Goal: Task Accomplishment & Management: Manage account settings

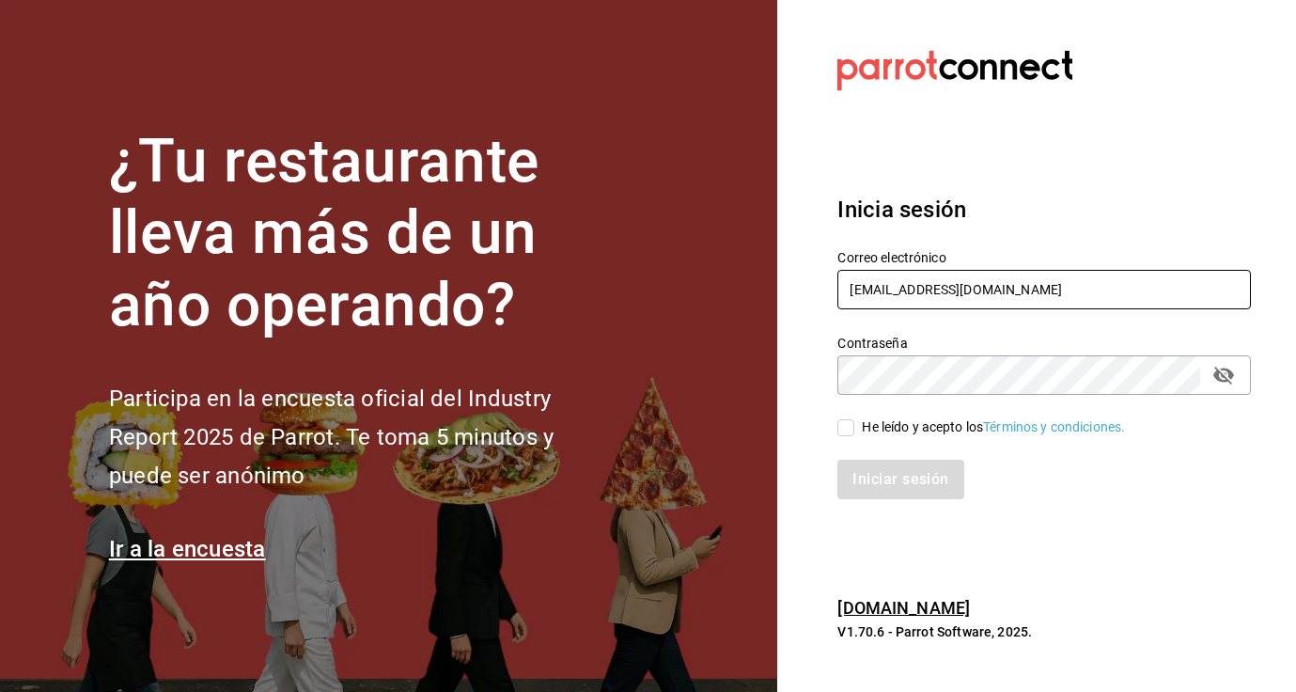
click at [880, 293] on input "[EMAIL_ADDRESS][DOMAIN_NAME]" at bounding box center [1043, 289] width 413 height 39
type input "[EMAIL_ADDRESS][DOMAIN_NAME]"
click at [851, 427] on input "He leído y acepto los Términos y condiciones." at bounding box center [845, 427] width 17 height 17
checkbox input "true"
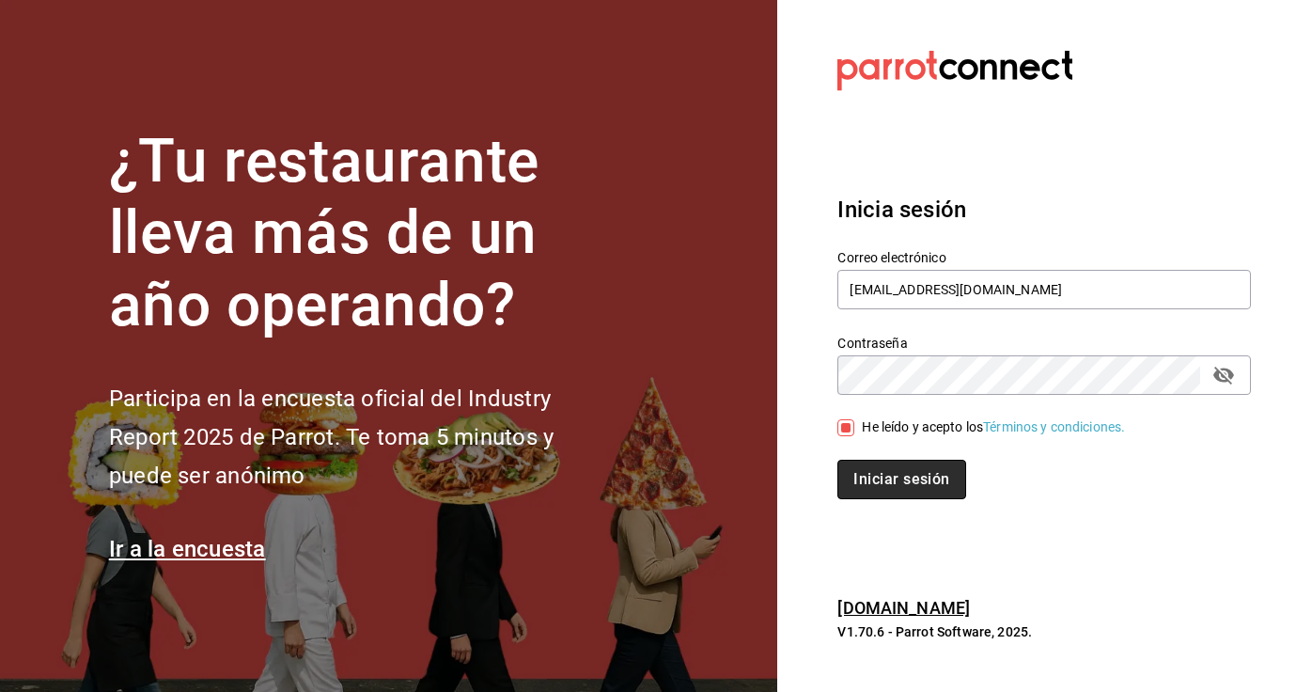
click at [871, 475] on button "Iniciar sesión" at bounding box center [901, 478] width 128 height 39
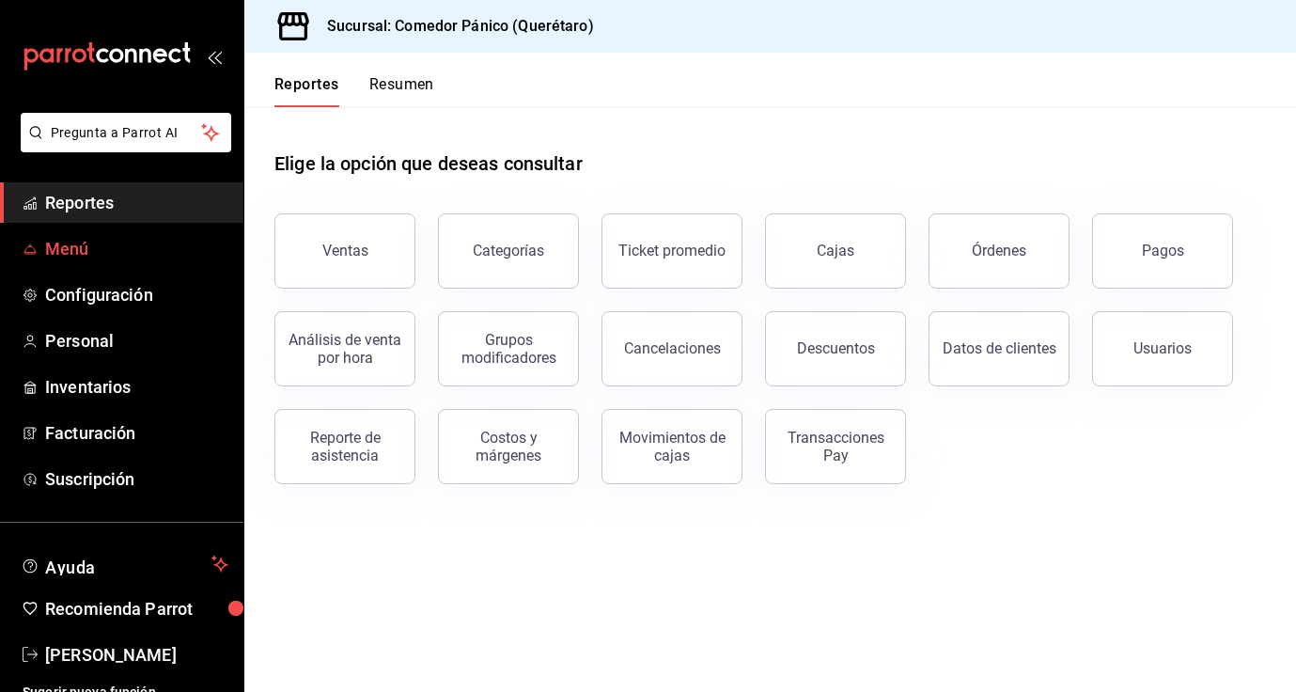
click at [69, 259] on span "Menú" at bounding box center [136, 248] width 183 height 25
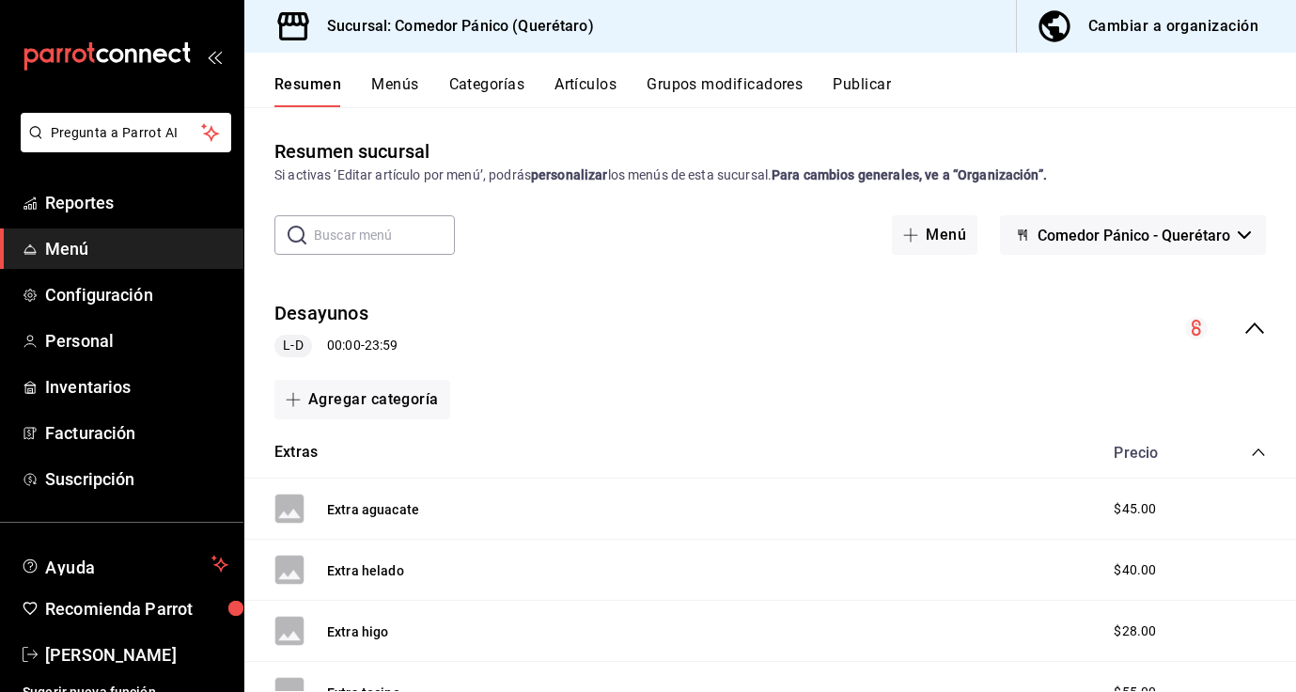
click at [389, 82] on button "Menús" at bounding box center [394, 91] width 47 height 32
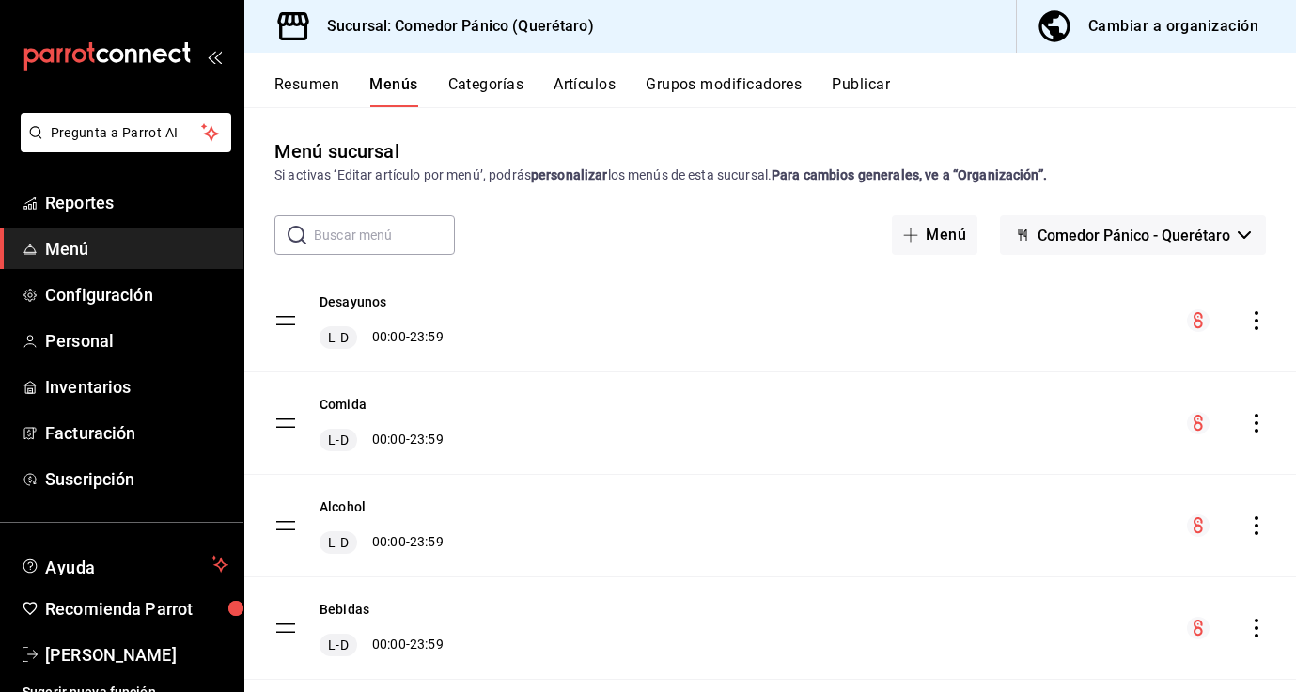
click at [576, 83] on button "Artículos" at bounding box center [584, 91] width 62 height 32
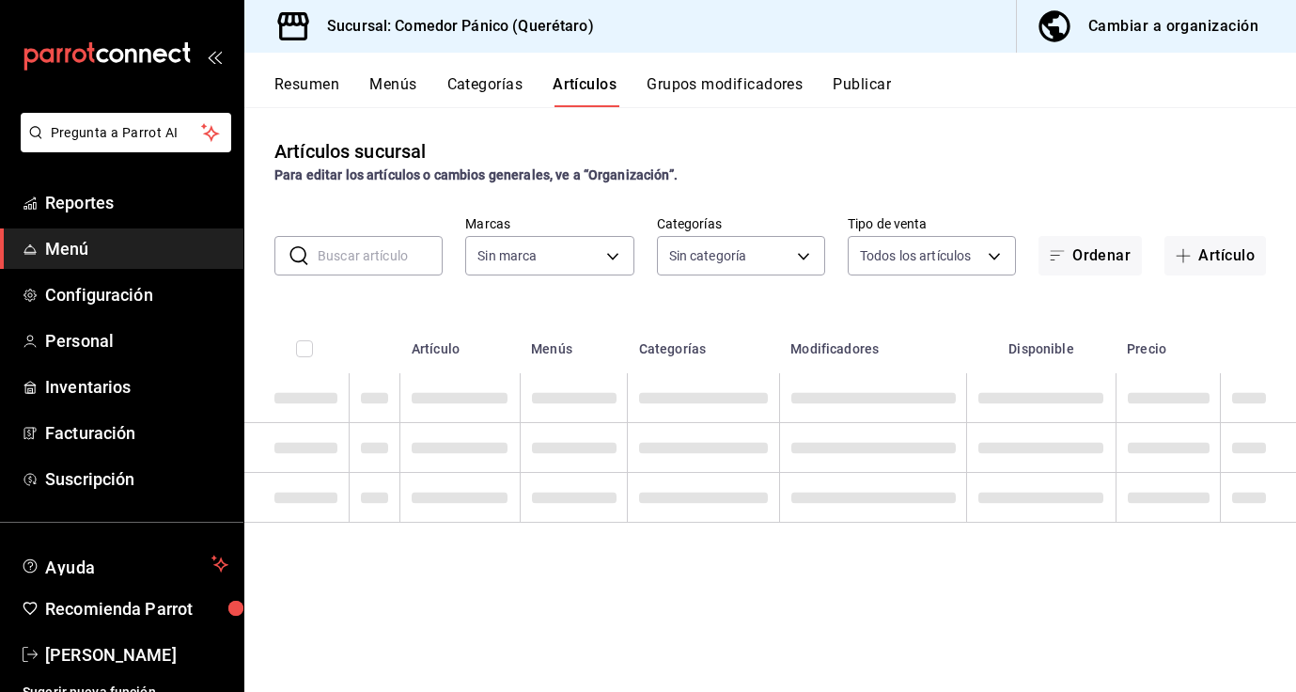
type input "c7e86348-2dcb-4606-94e1-6756c6ea6405"
type input "53c41c7a-eeb0-4856-86d5-02483e1c59df,f1d48fb3-2e03-442c-aba1-3ca3f0e1205d,ed1bb…"
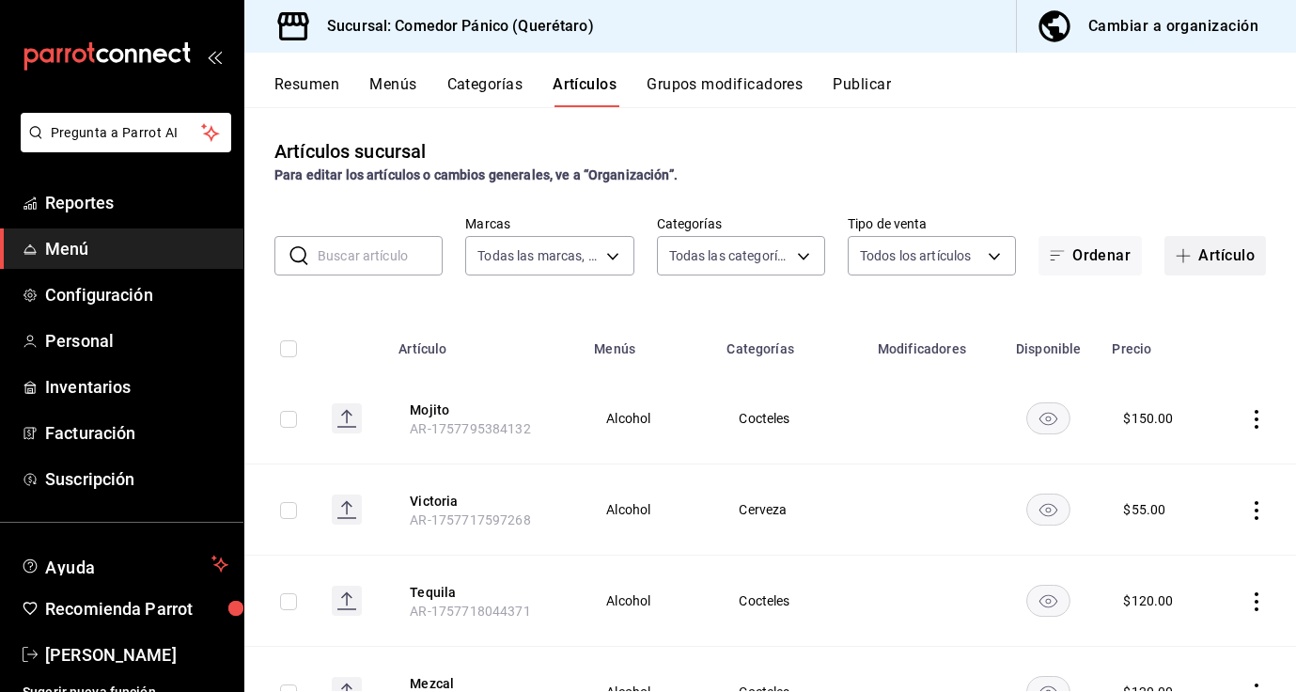
click at [1180, 251] on icon "button" at bounding box center [1183, 255] width 15 height 15
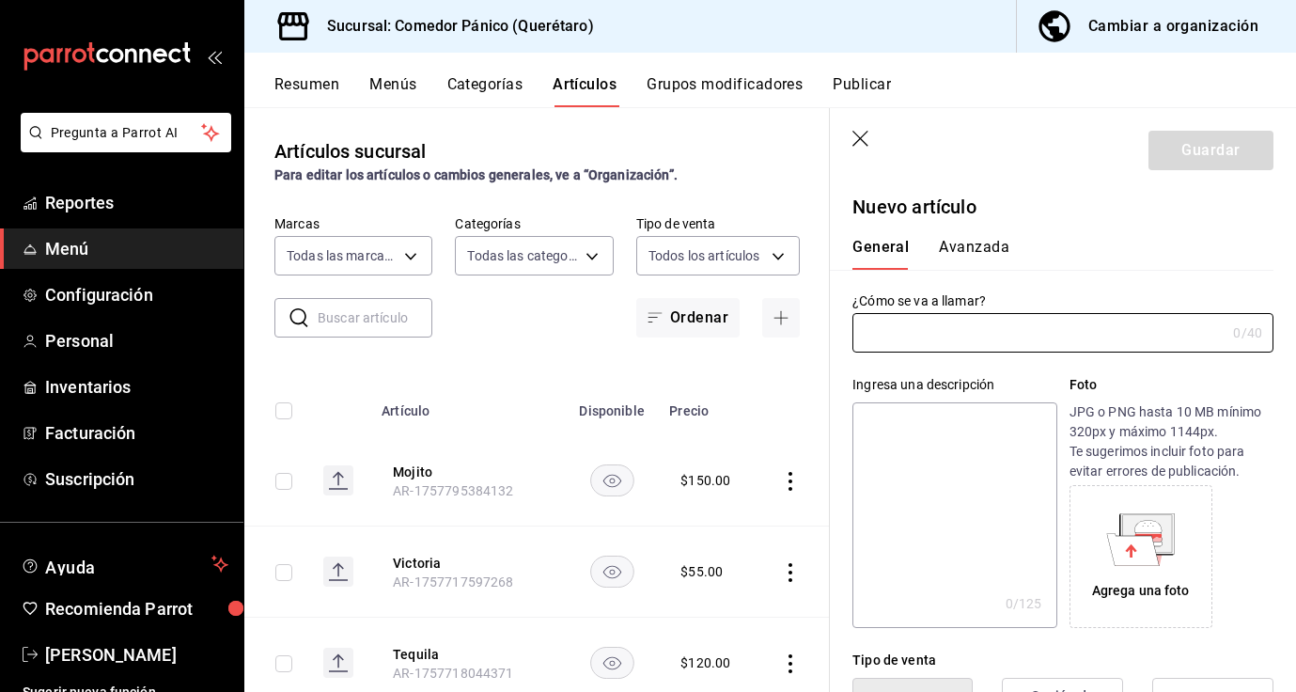
click at [1095, 21] on div "Cambiar a organización" at bounding box center [1173, 26] width 170 height 26
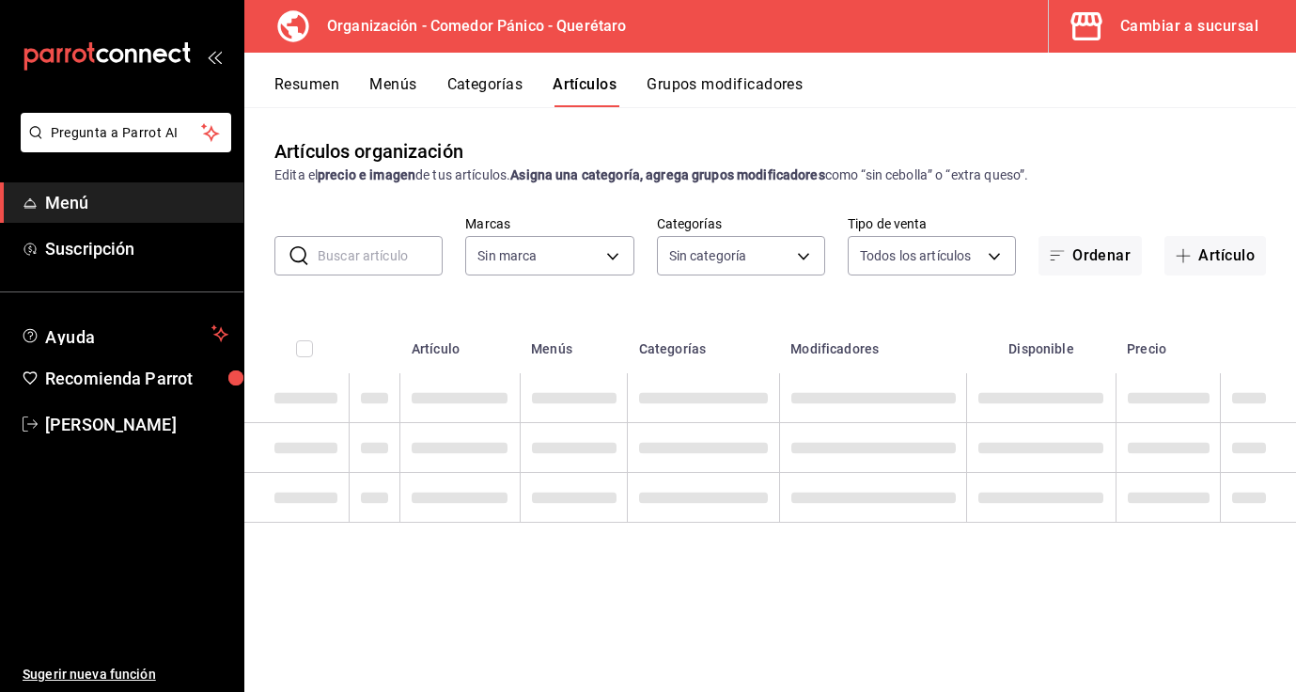
type input "65e86a8e-b85a-4ac4-b80c-9a2ca2d5dab3,480c8983-ef74-42cd-bfc6-b990fbf805c4,b50ee…"
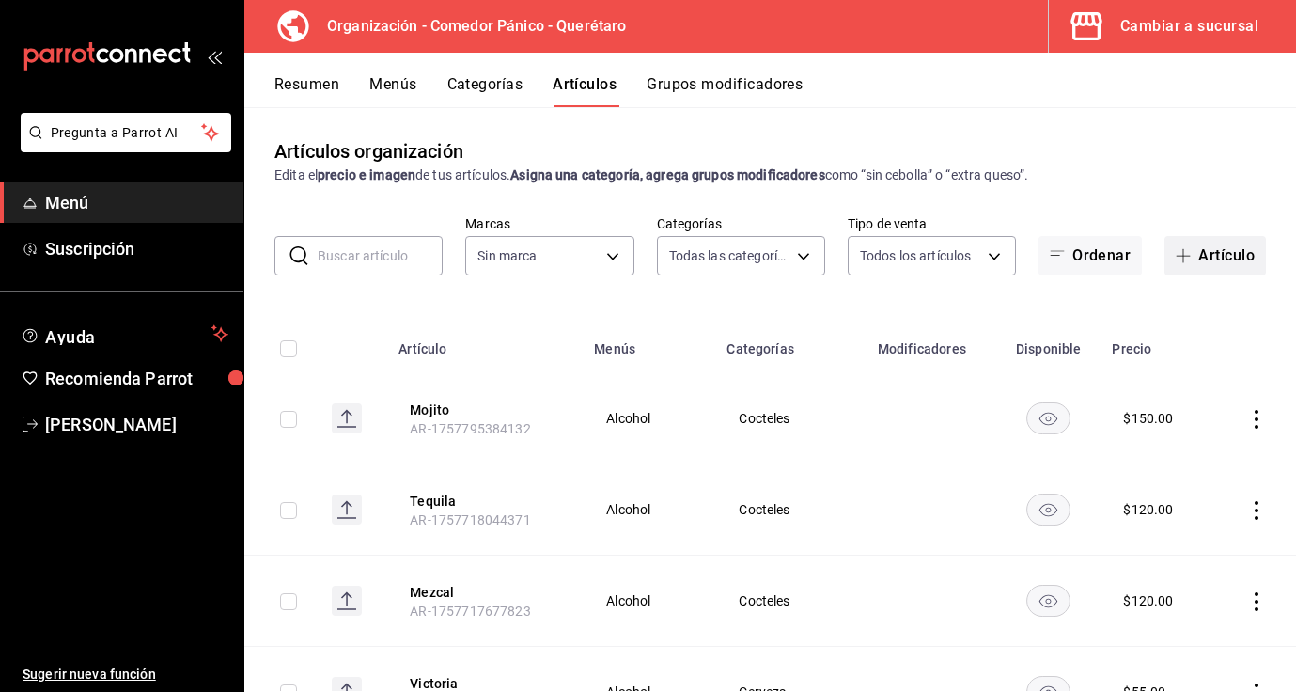
type input "0f40e74e-b6b1-418d-bf10-855e15756c5c"
click at [1202, 258] on button "Artículo" at bounding box center [1214, 255] width 101 height 39
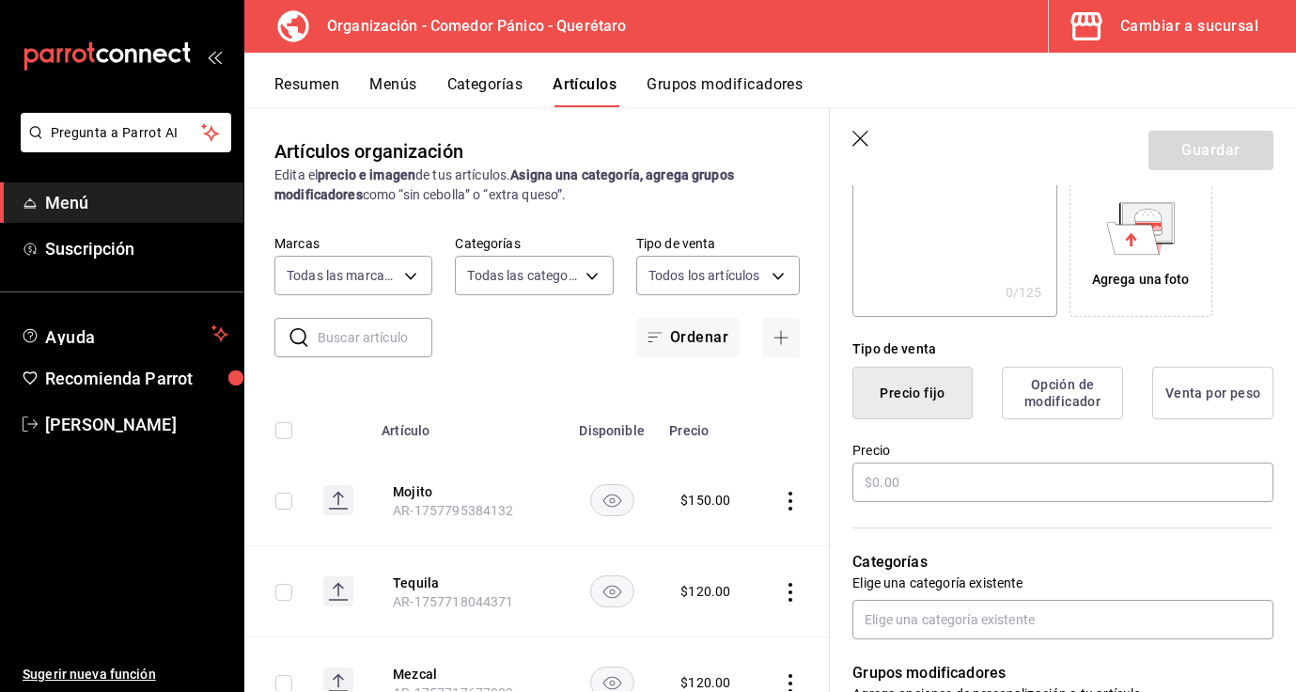
scroll to position [399, 0]
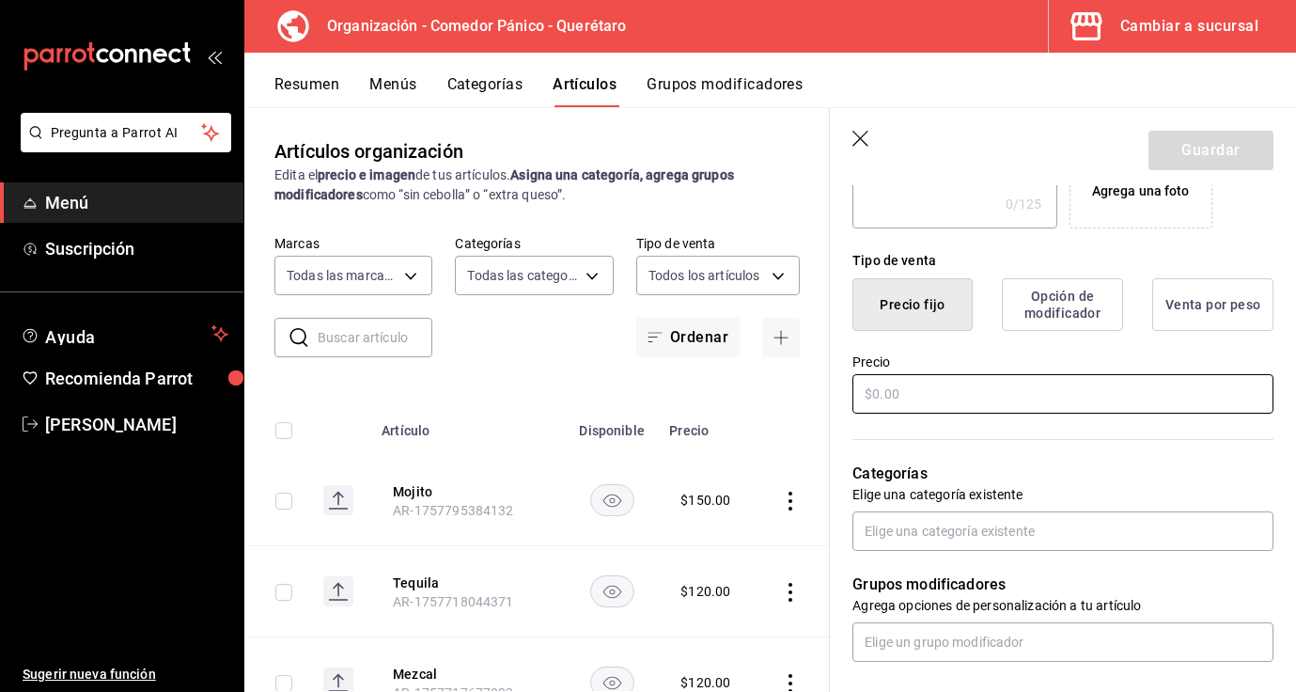
type input "Pan de muerto"
click at [934, 383] on input "text" at bounding box center [1062, 393] width 421 height 39
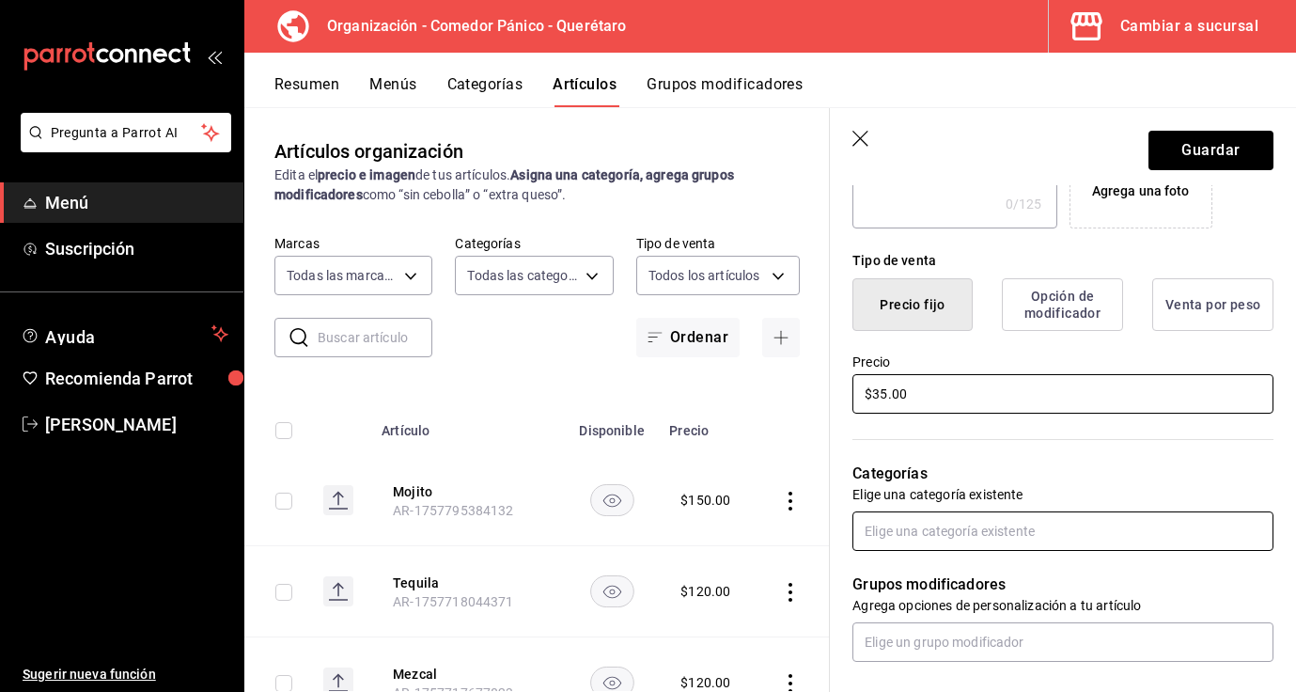
type input "$35.00"
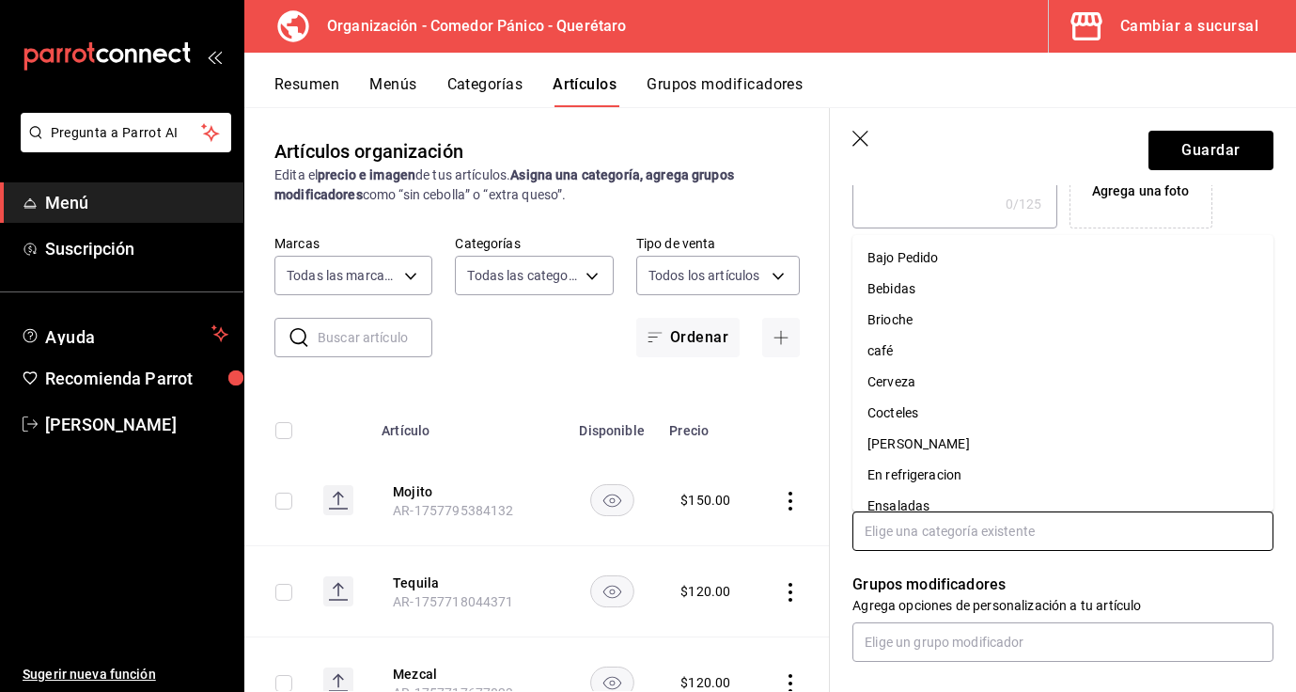
click at [1023, 524] on input "text" at bounding box center [1062, 530] width 421 height 39
click at [924, 314] on li "Brioche" at bounding box center [1062, 319] width 421 height 31
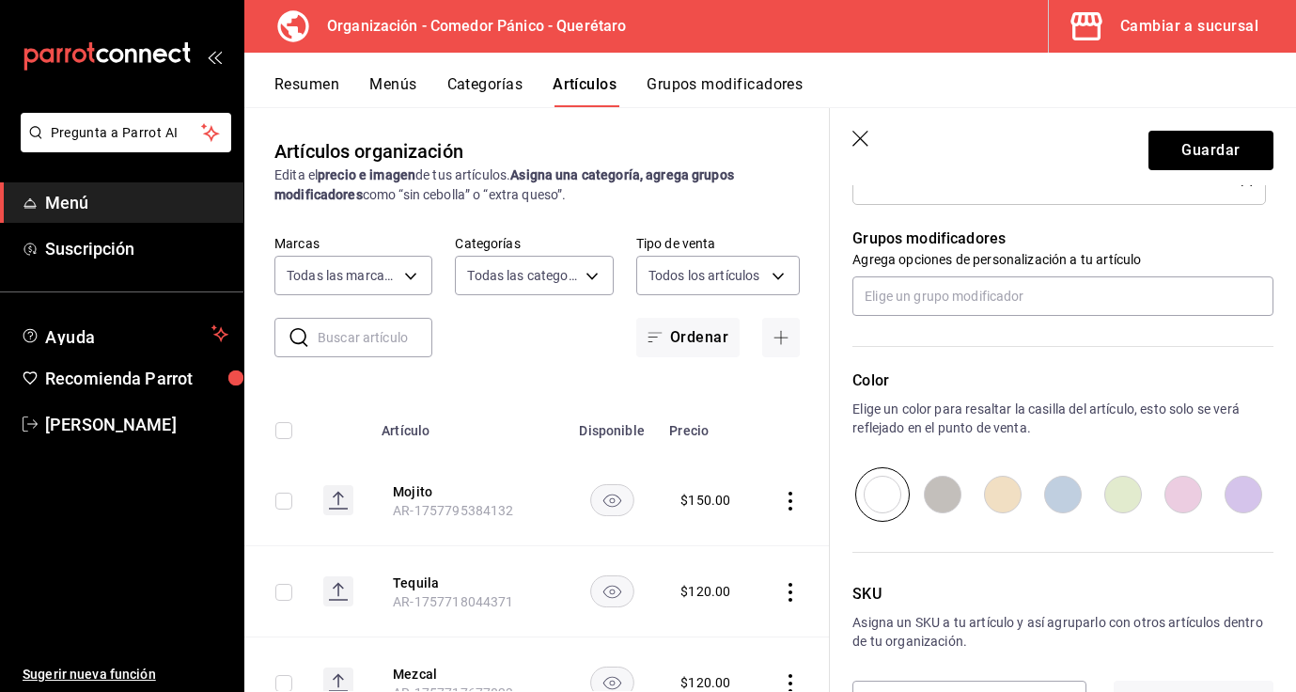
scroll to position [818, 0]
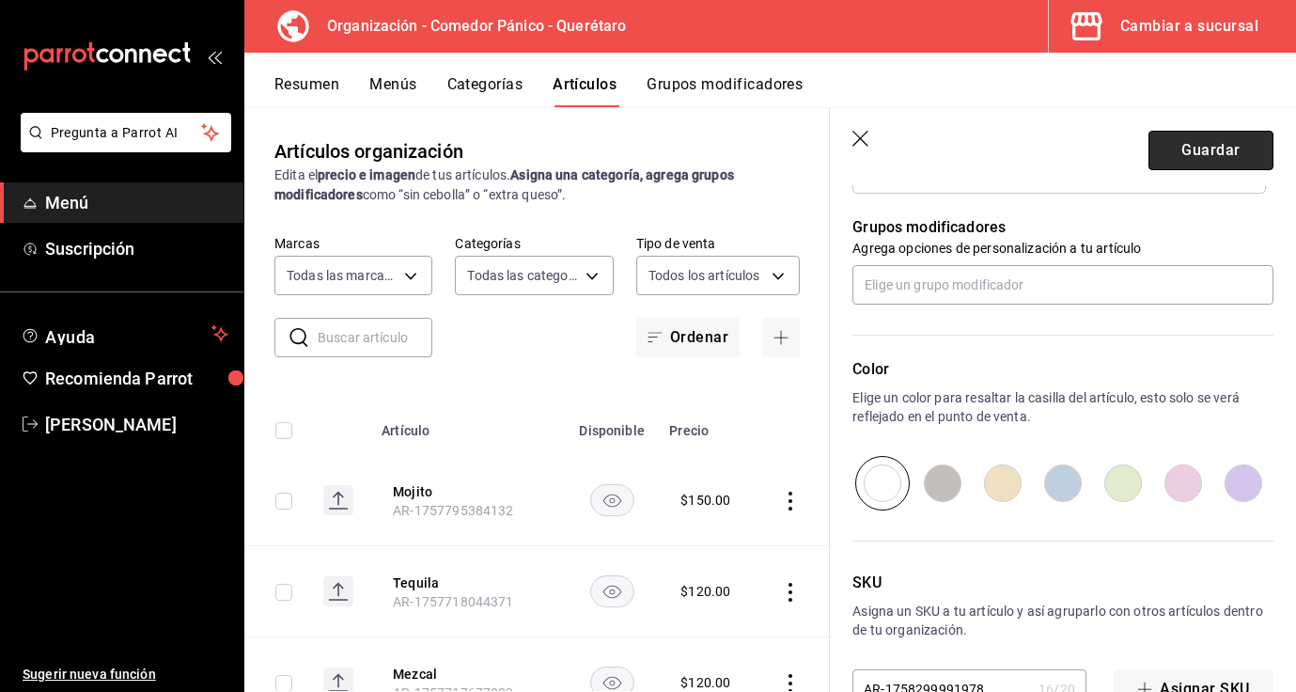
click at [1224, 154] on button "Guardar" at bounding box center [1210, 150] width 125 height 39
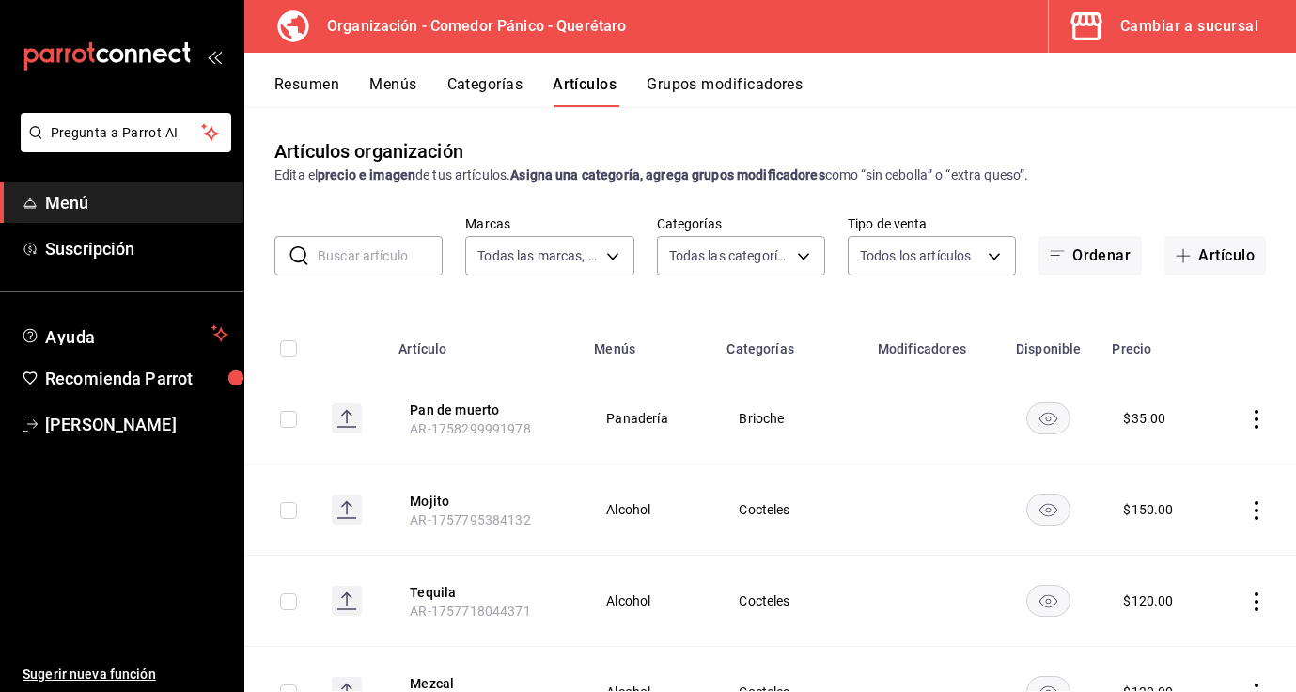
click at [386, 90] on button "Menús" at bounding box center [392, 91] width 47 height 32
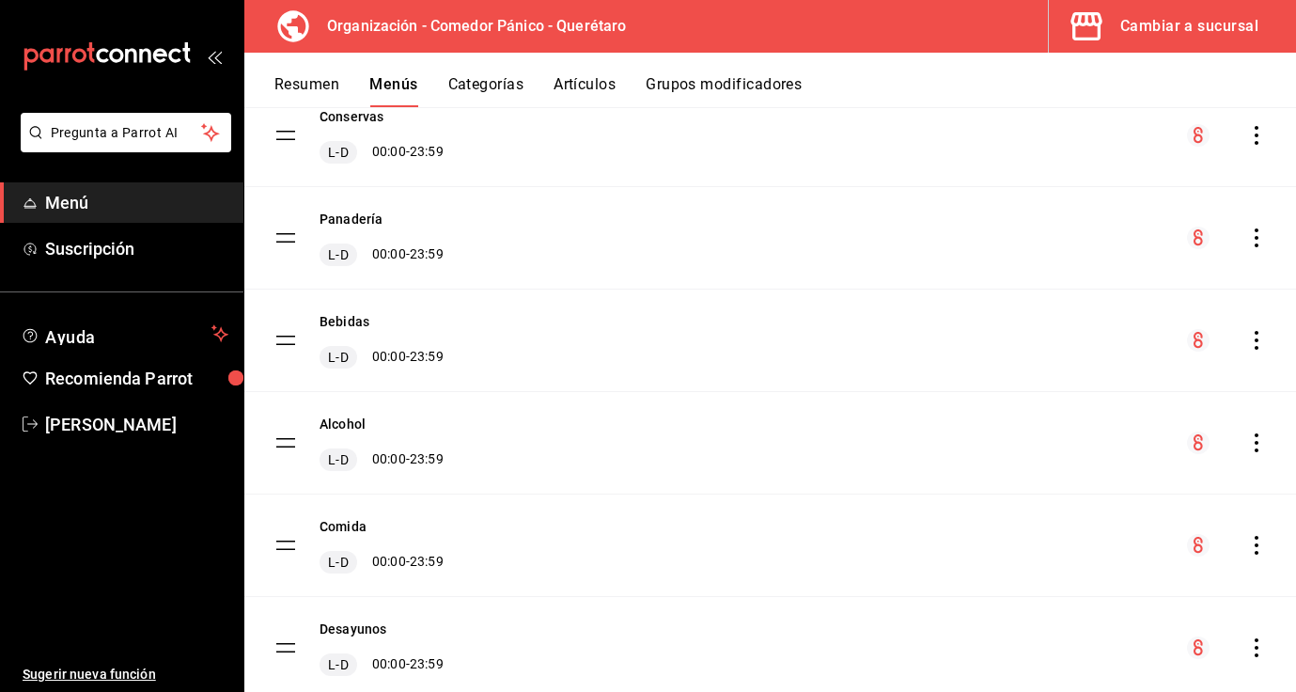
scroll to position [164, 0]
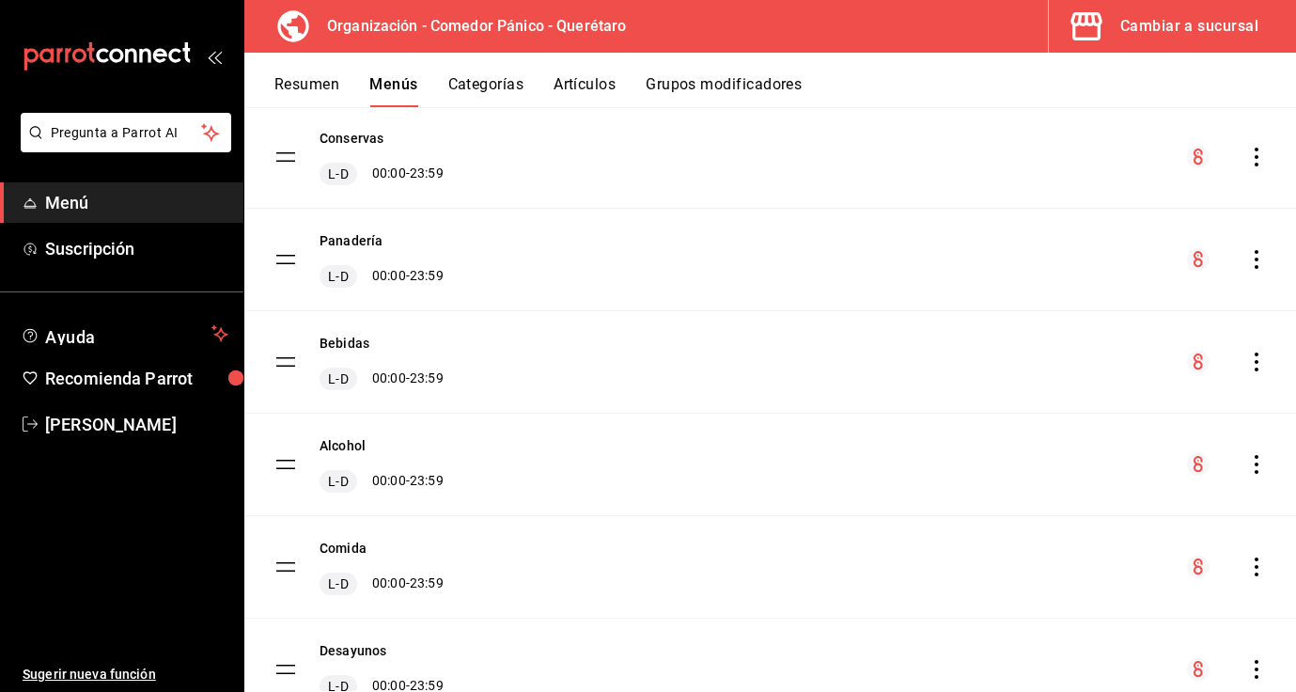
click at [1256, 255] on icon "actions" at bounding box center [1256, 259] width 19 height 19
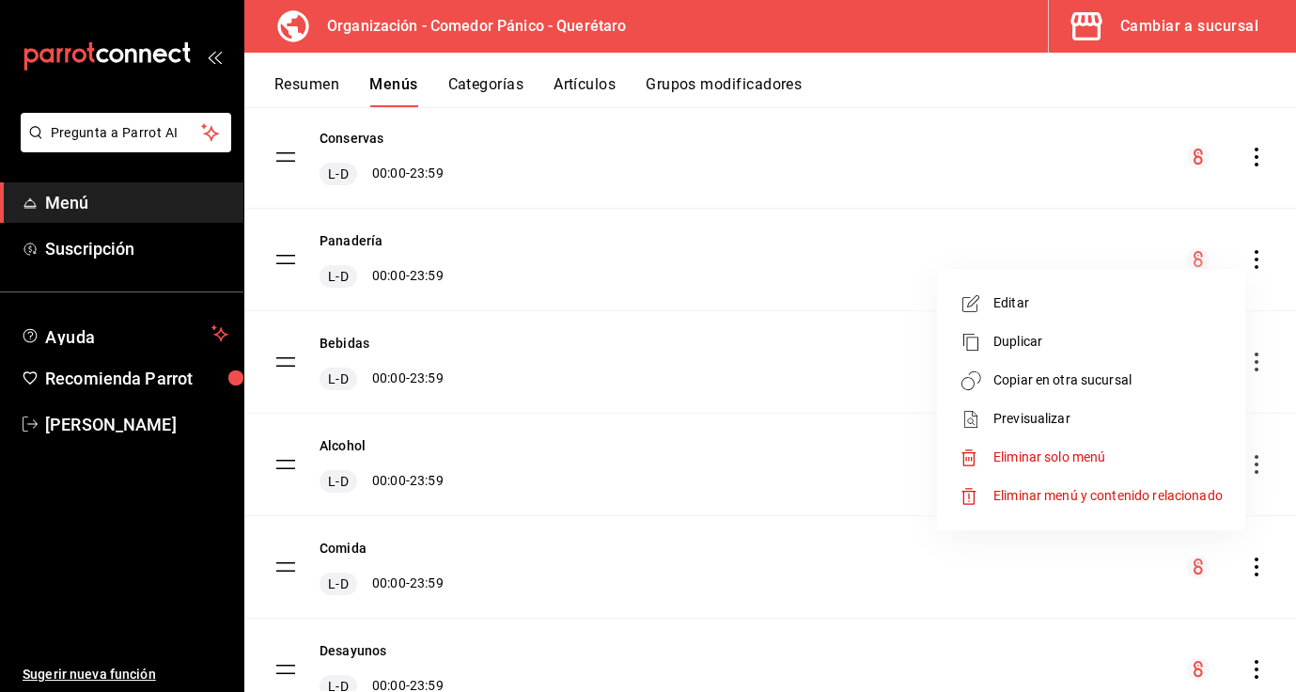
click at [1033, 374] on span "Copiar en otra sucursal" at bounding box center [1107, 380] width 229 height 20
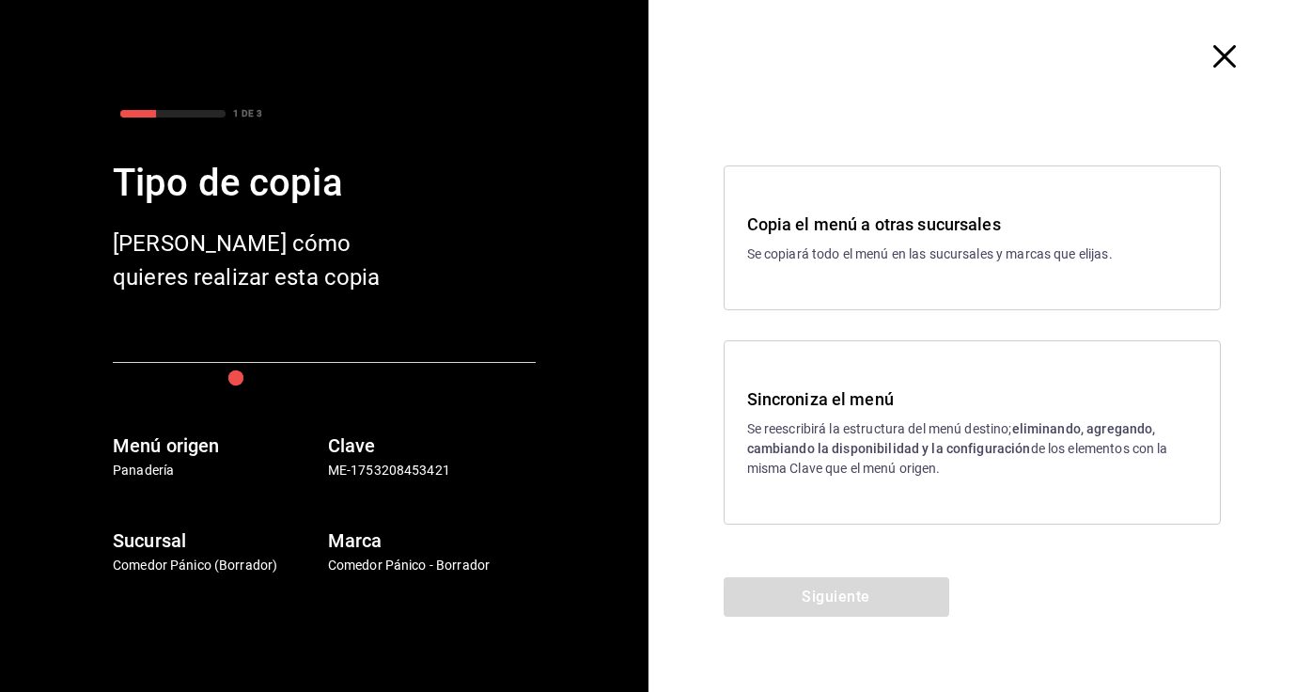
click at [846, 441] on strong "eliminando, agregando, cambiando la disponibilidad y la configuración" at bounding box center [951, 438] width 409 height 35
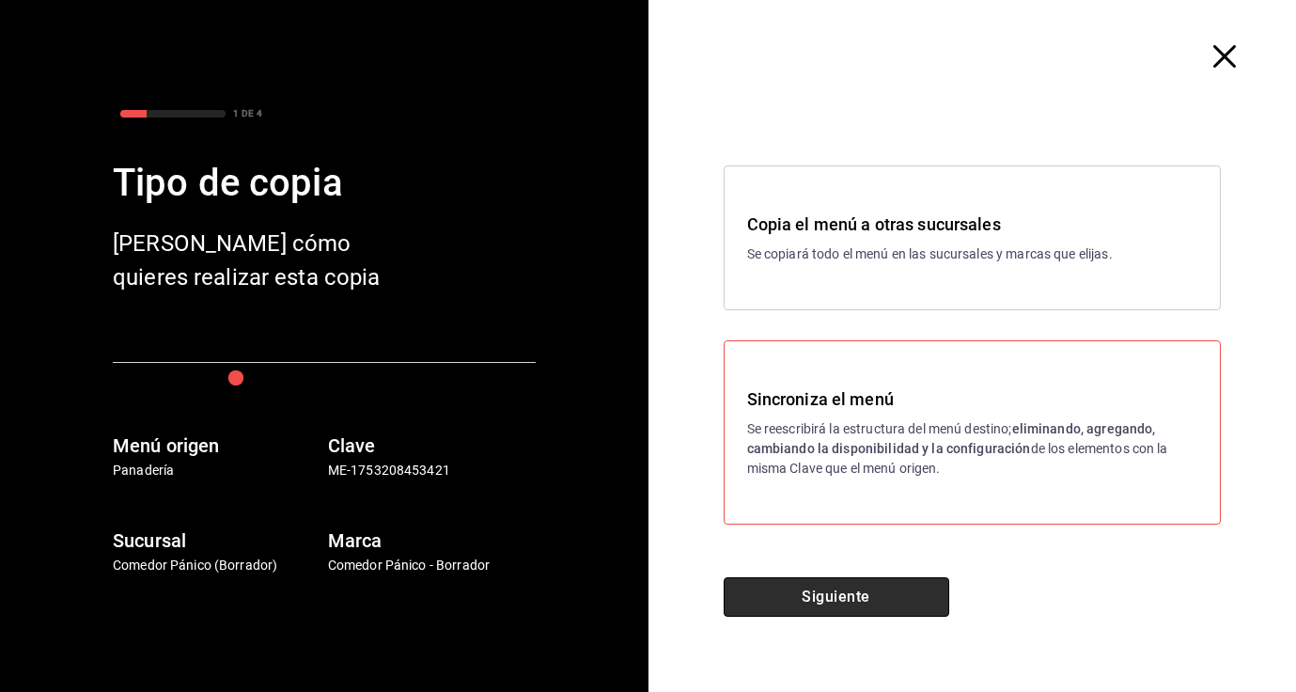
click at [824, 595] on button "Siguiente" at bounding box center [837, 596] width 226 height 39
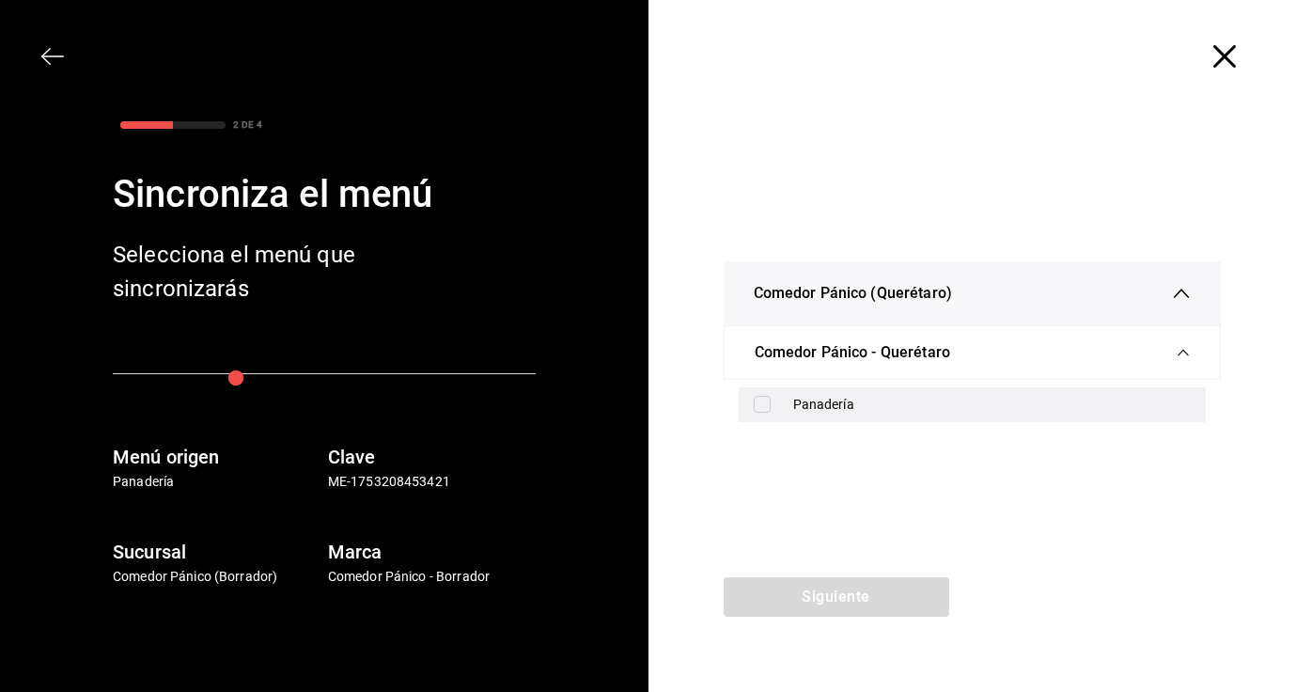
click at [768, 408] on input "checkbox" at bounding box center [762, 404] width 17 height 17
checkbox input "true"
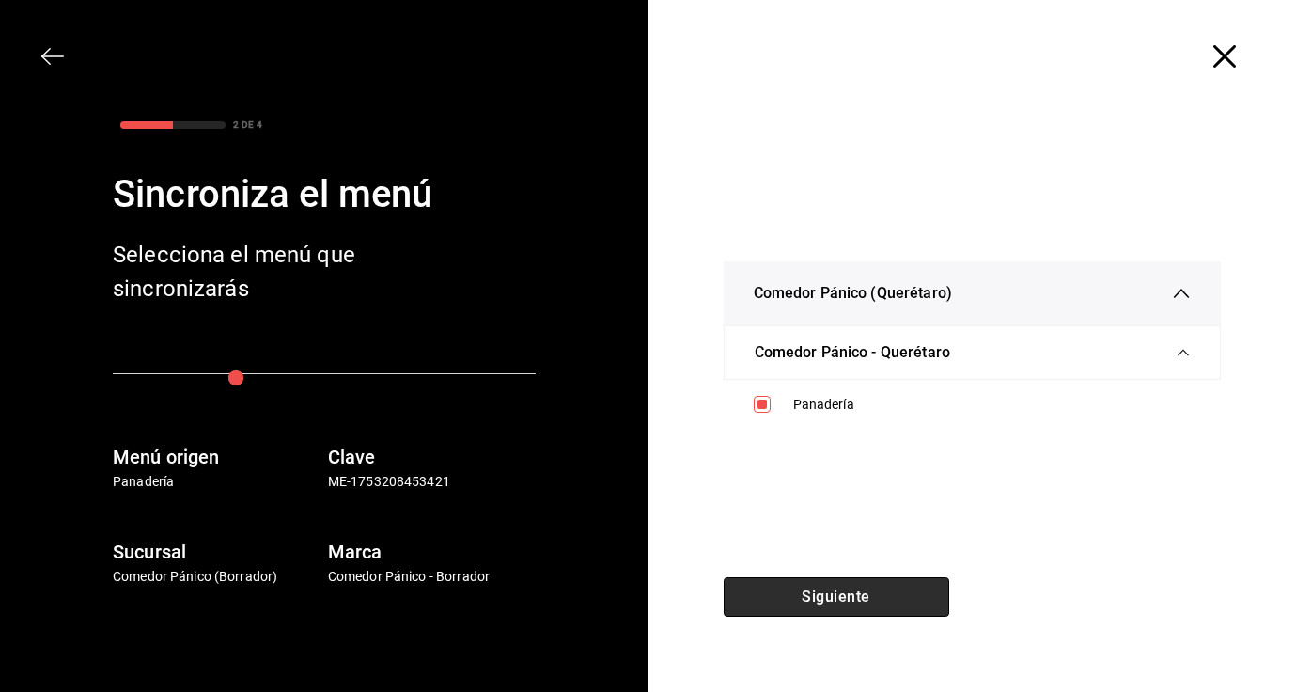
click at [802, 595] on button "Siguiente" at bounding box center [837, 596] width 226 height 39
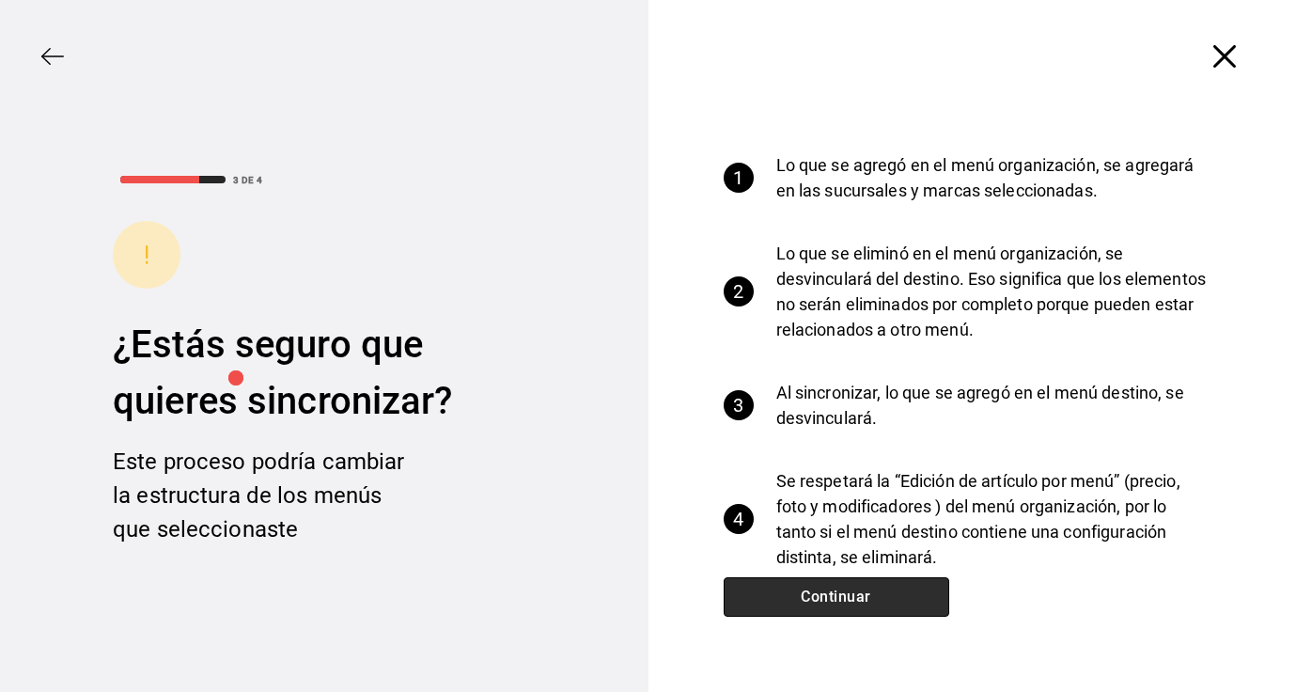
click at [802, 595] on button "Continuar" at bounding box center [837, 596] width 226 height 39
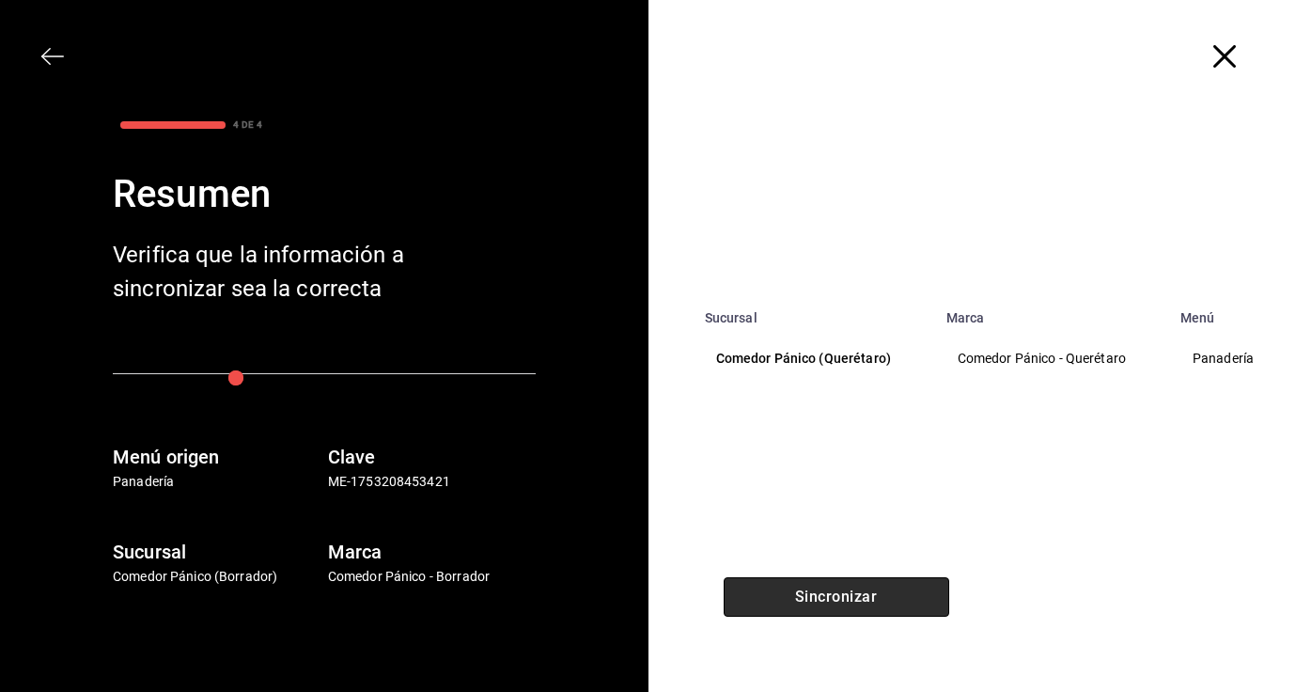
click at [802, 595] on button "Sincronizar" at bounding box center [837, 596] width 226 height 39
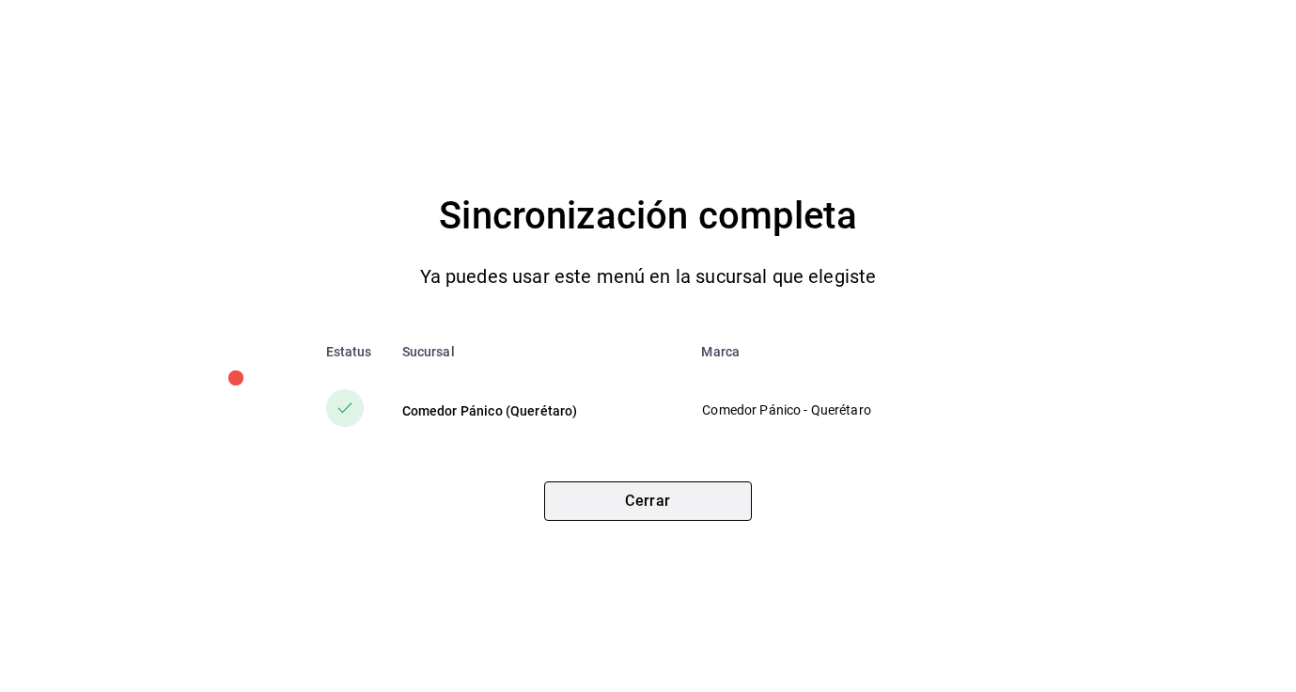
click at [694, 503] on button "Cerrar" at bounding box center [648, 500] width 208 height 39
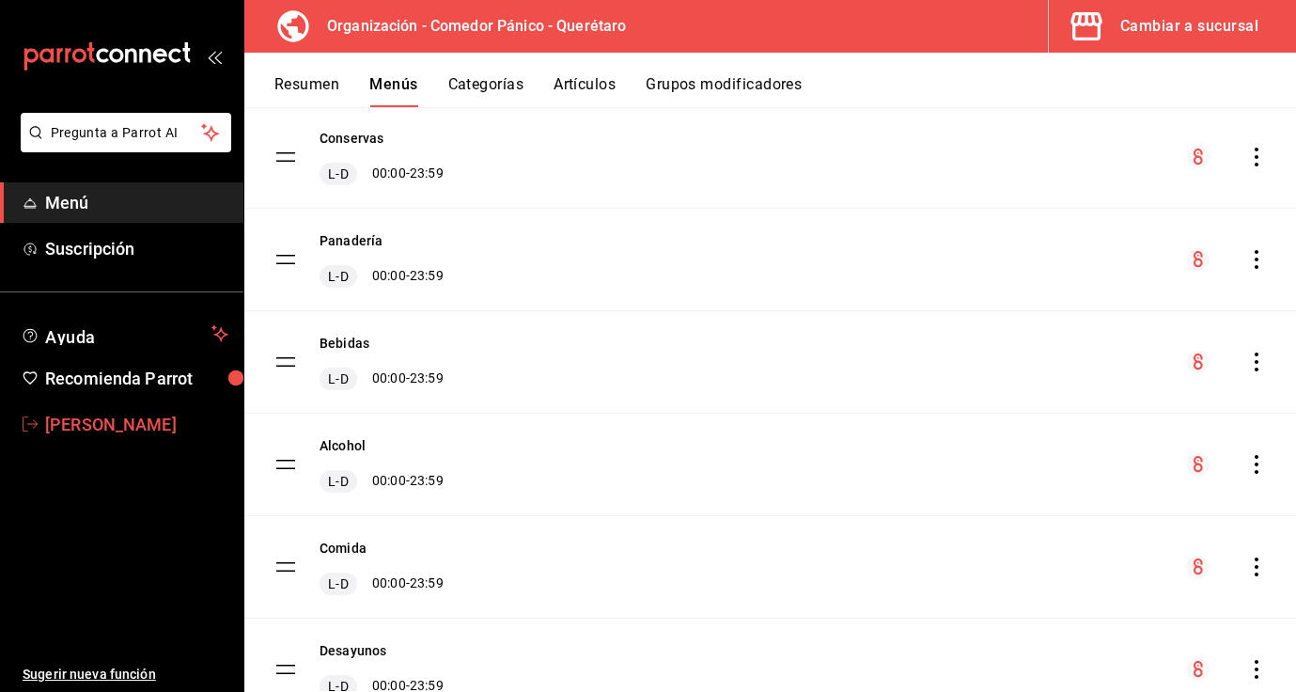
click at [75, 431] on span "[PERSON_NAME]" at bounding box center [136, 424] width 183 height 25
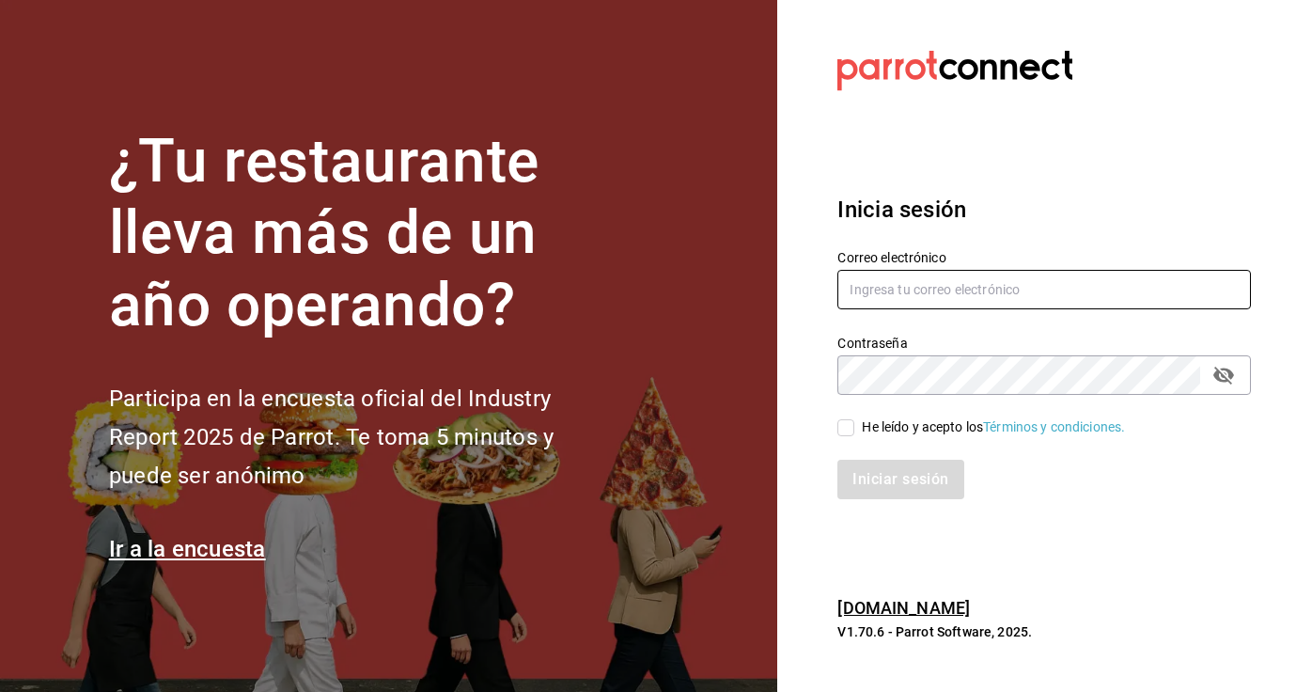
type input "[EMAIL_ADDRESS][DOMAIN_NAME]"
